Goal: Information Seeking & Learning: Learn about a topic

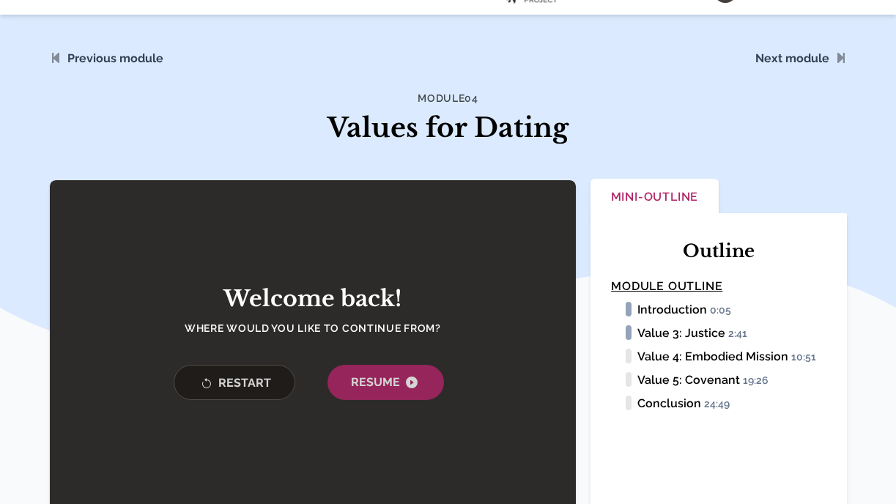
scroll to position [45, 0]
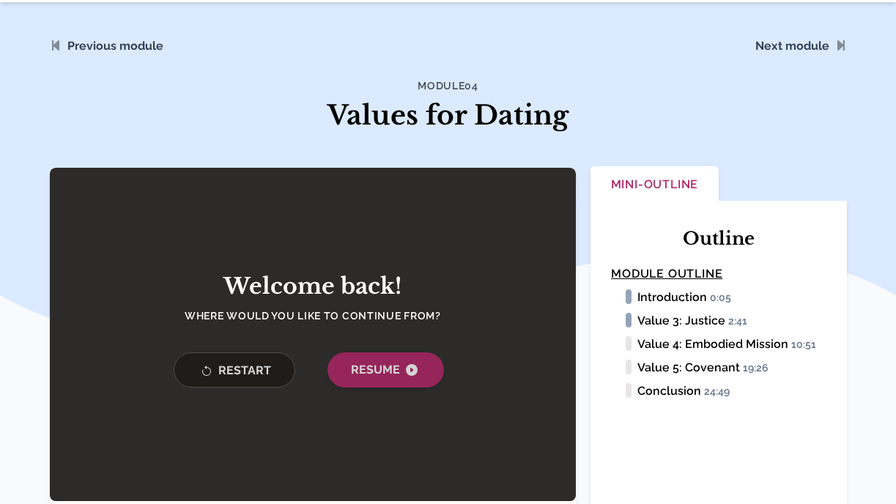
click at [367, 368] on span "Resume" at bounding box center [386, 370] width 70 height 18
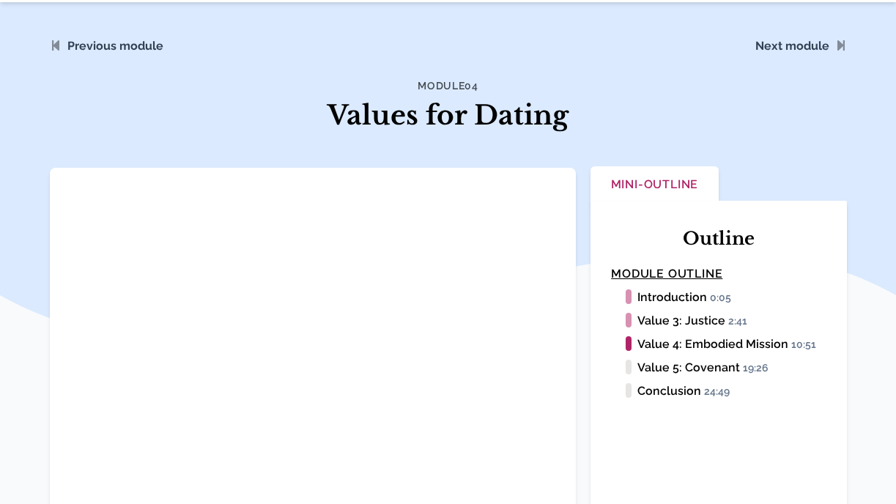
scroll to position [45, 0]
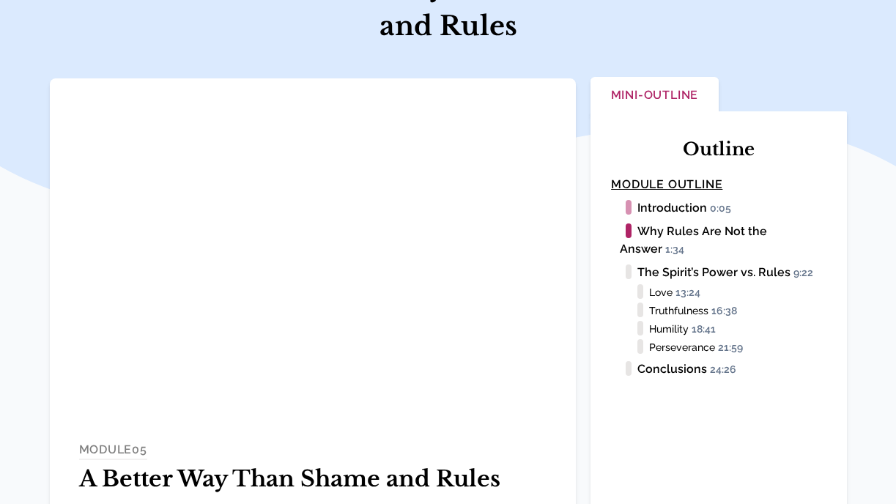
scroll to position [174, 0]
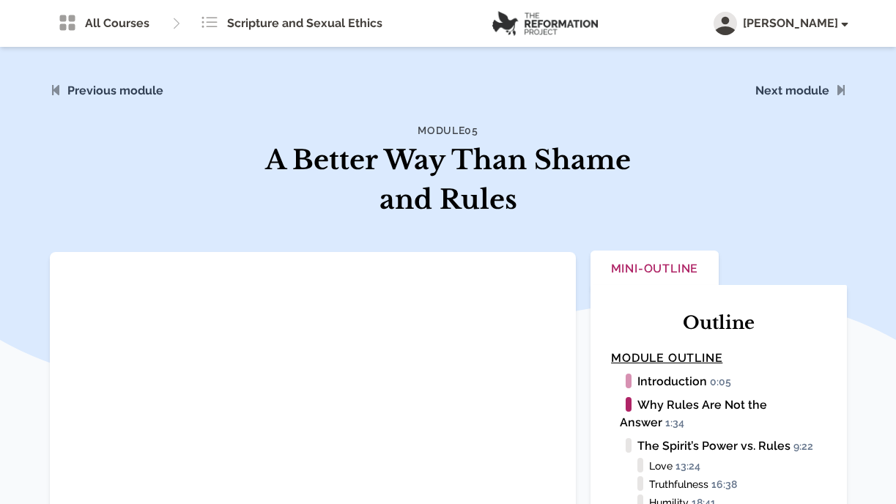
scroll to position [174, 0]
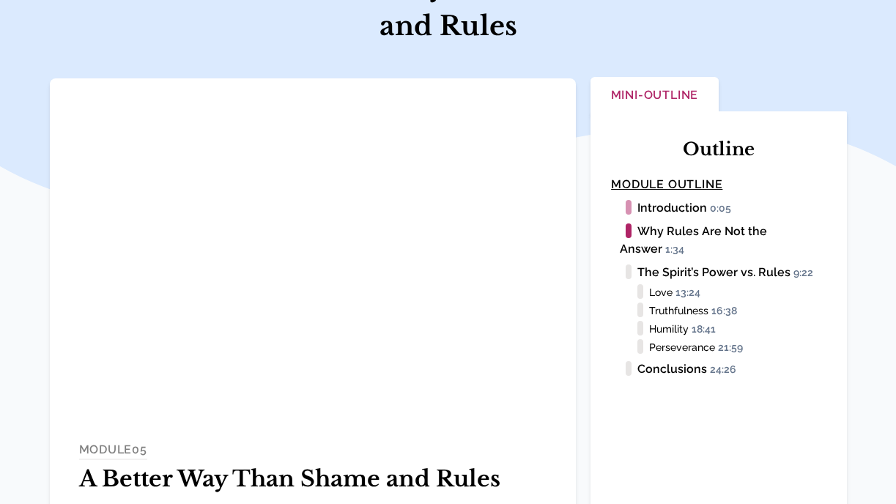
scroll to position [174, 0]
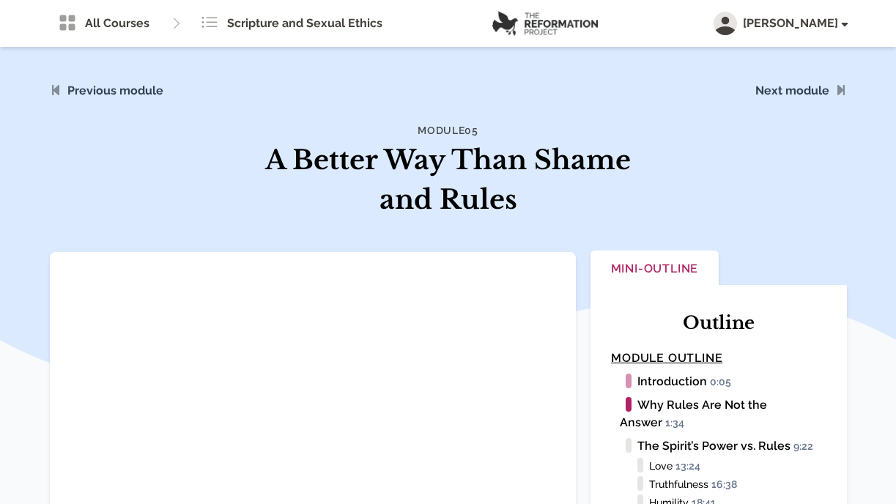
scroll to position [174, 0]
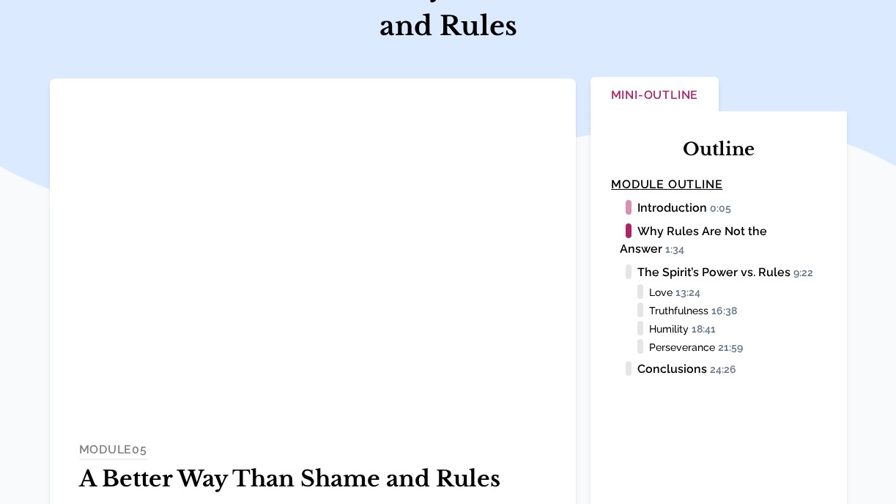
scroll to position [174, 0]
